Goal: Subscribe to service/newsletter

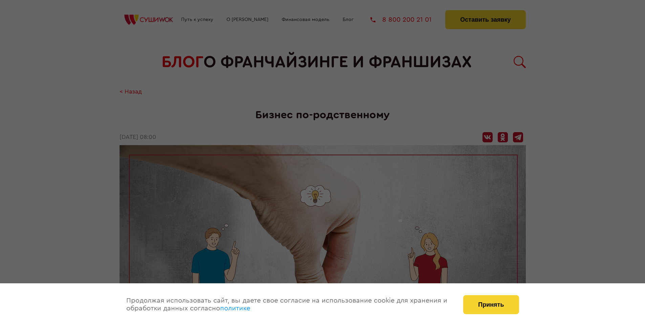
scroll to position [875, 0]
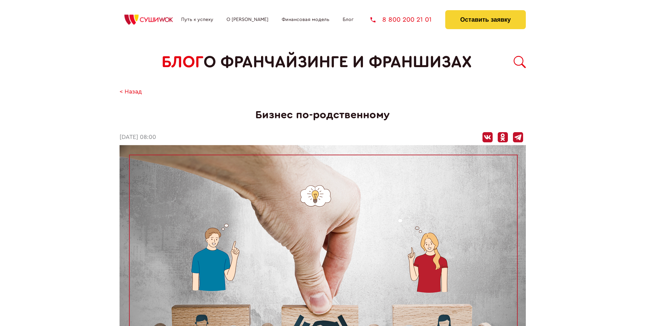
scroll to position [875, 0]
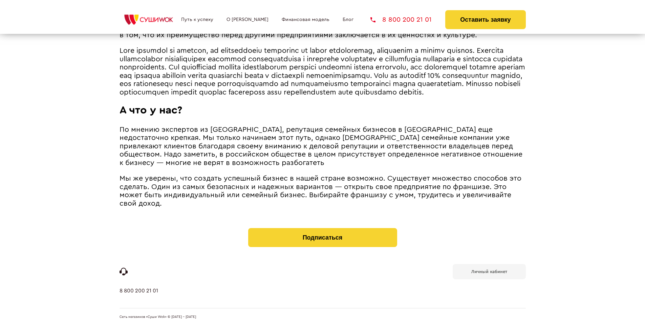
click at [489, 271] on b "Личный кабинет" at bounding box center [489, 271] width 36 height 4
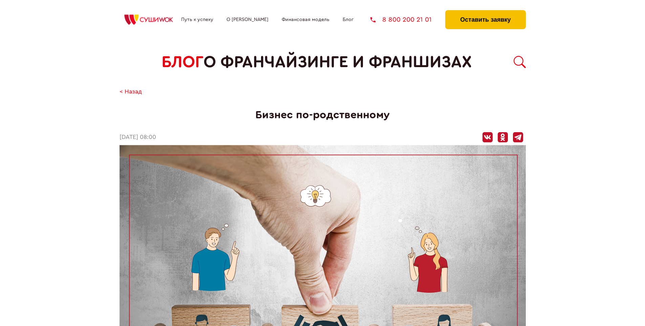
click at [485, 12] on button "Оставить заявку" at bounding box center [485, 19] width 80 height 19
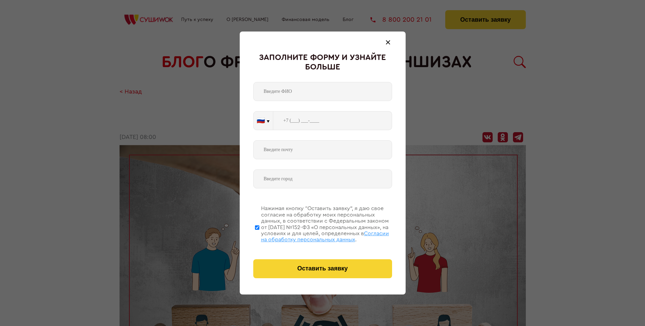
click at [314, 235] on span "Согласии на обработку персональных данных" at bounding box center [325, 236] width 128 height 12
click at [259, 235] on input "Нажимая кнопку “Оставить заявку”, я даю свое согласие на обработку моих персона…" at bounding box center [257, 227] width 4 height 54
checkbox input "false"
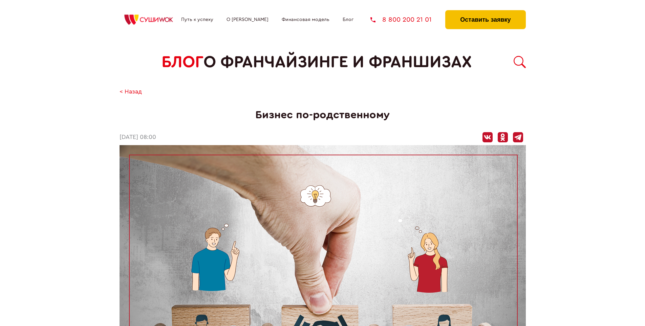
click at [485, 12] on button "Оставить заявку" at bounding box center [485, 19] width 80 height 19
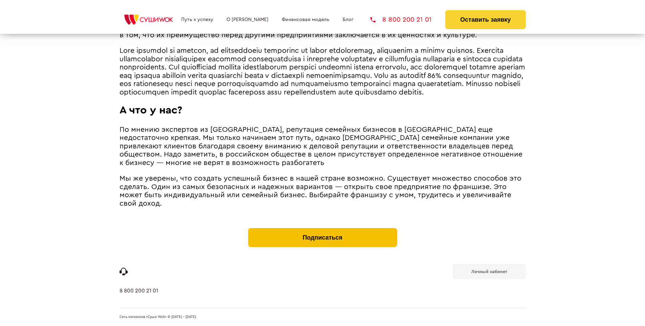
click at [322, 229] on button "Подписаться" at bounding box center [322, 237] width 149 height 19
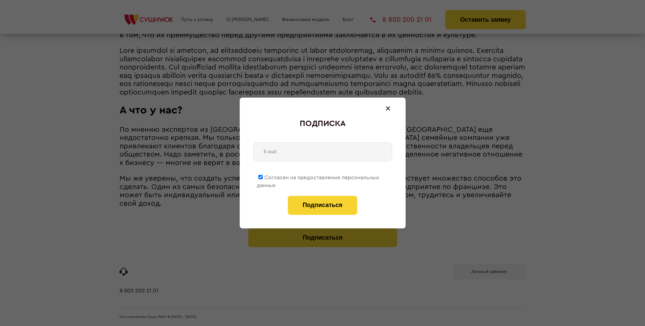
click at [318, 176] on span "Согласен на предоставление персональных данных" at bounding box center [318, 181] width 123 height 13
click at [263, 176] on input "Согласен на предоставление персональных данных" at bounding box center [260, 177] width 4 height 4
checkbox input "false"
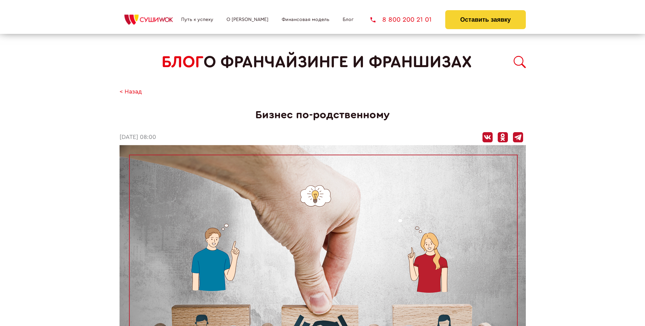
scroll to position [875, 0]
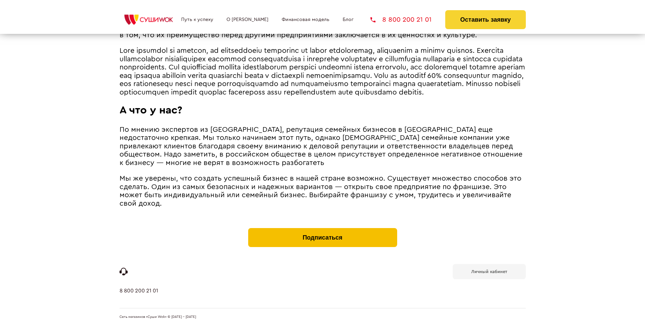
click at [322, 229] on button "Подписаться" at bounding box center [322, 237] width 149 height 19
